Goal: Register for event/course

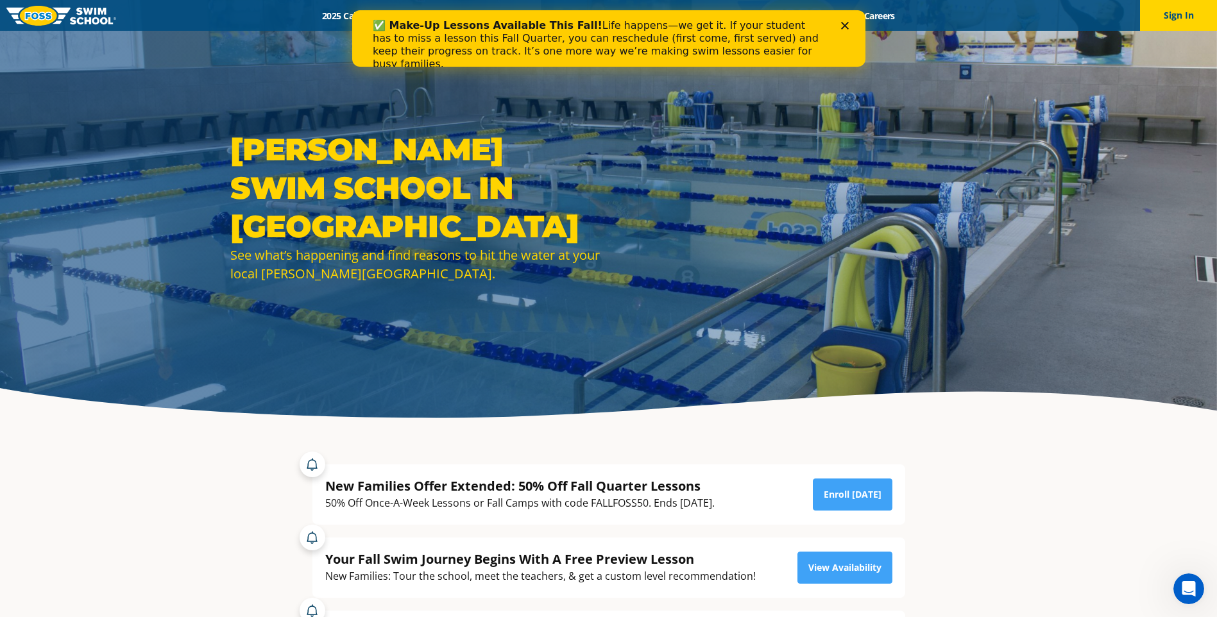
click at [845, 27] on polygon "Close" at bounding box center [844, 26] width 8 height 8
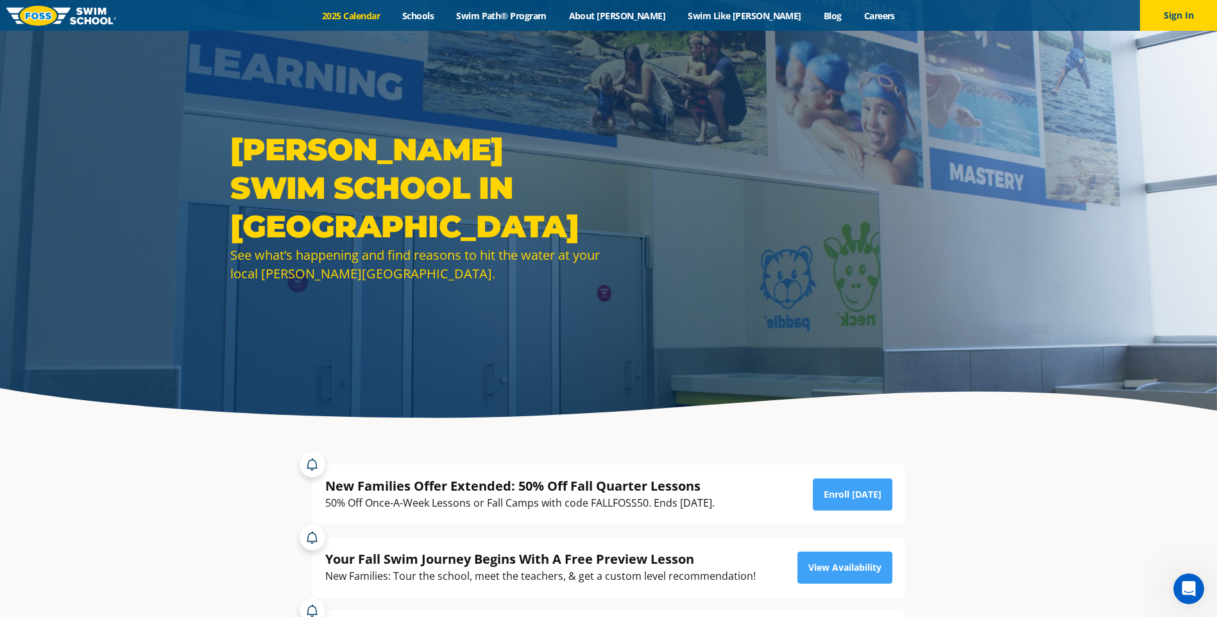
click at [391, 15] on link "2025 Calendar" at bounding box center [351, 16] width 80 height 12
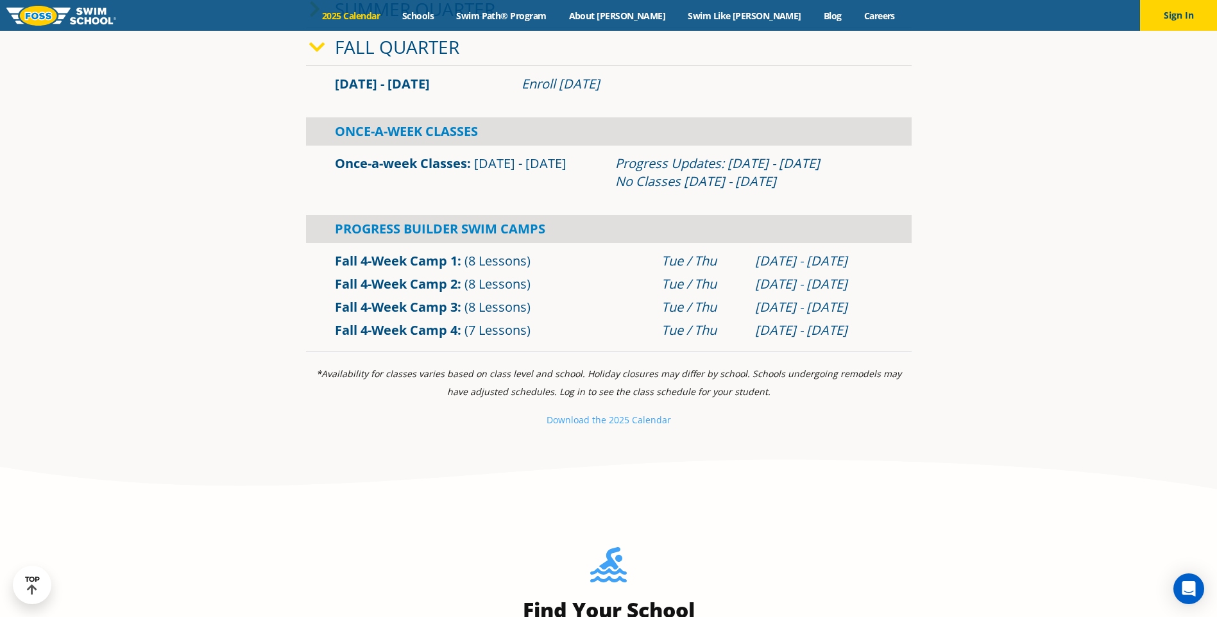
scroll to position [513, 0]
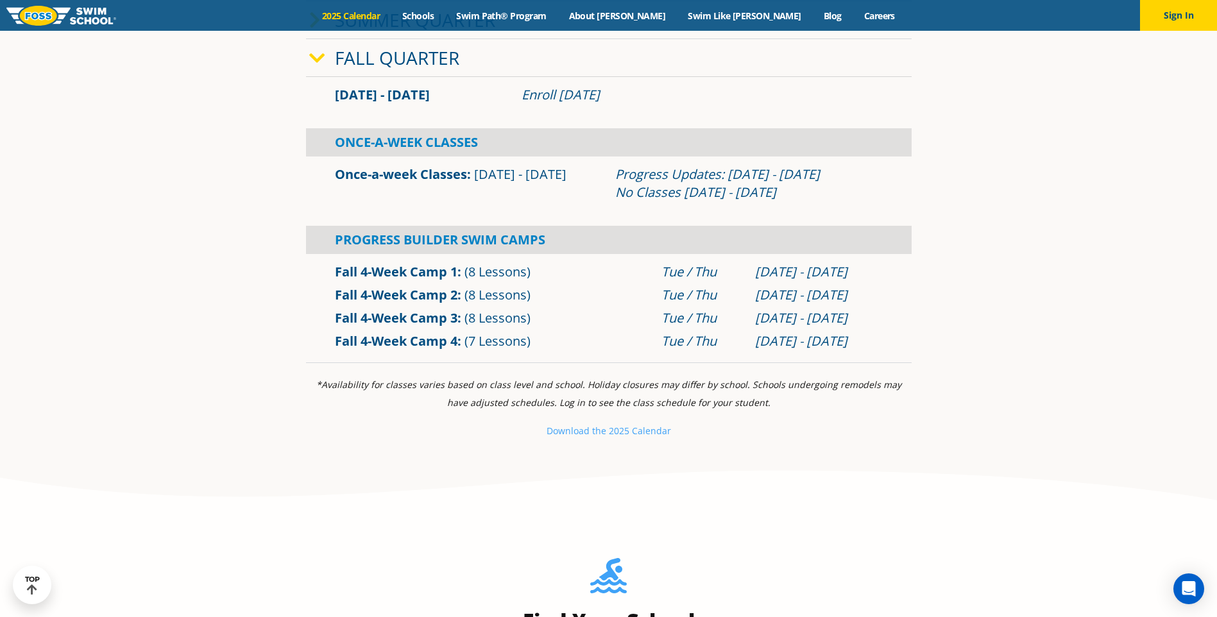
click at [403, 298] on link "Fall 4-Week Camp 2" at bounding box center [396, 294] width 123 height 17
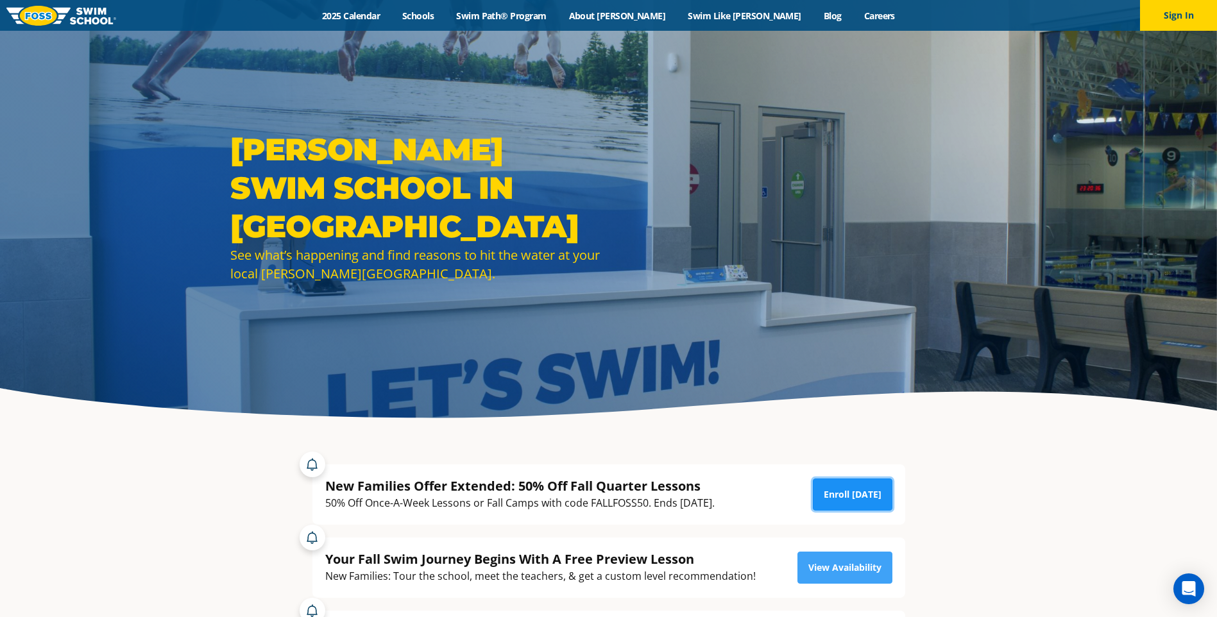
click at [832, 499] on link "Enroll [DATE]" at bounding box center [853, 495] width 80 height 32
